Goal: Transaction & Acquisition: Purchase product/service

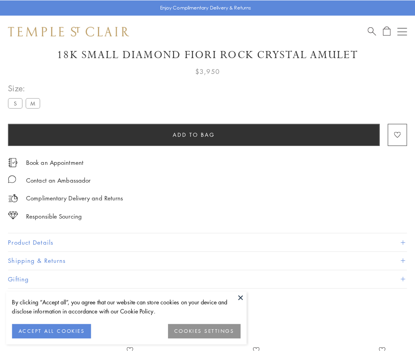
scroll to position [47, 0]
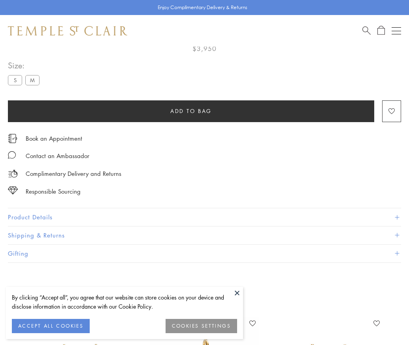
click at [191, 111] on span "Add to bag" at bounding box center [190, 111] width 41 height 9
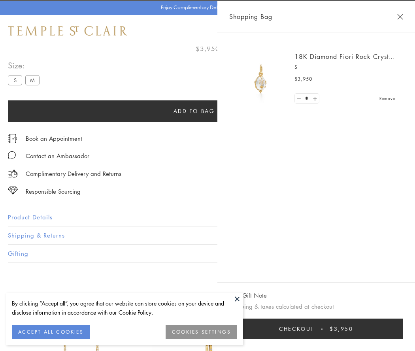
click at [372, 329] on button "Checkout $3,950" at bounding box center [316, 328] width 174 height 21
